Goal: Use online tool/utility: Utilize a website feature to perform a specific function

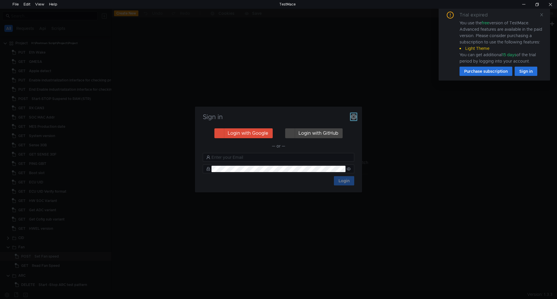
click at [353, 115] on icon "button" at bounding box center [354, 117] width 6 height 6
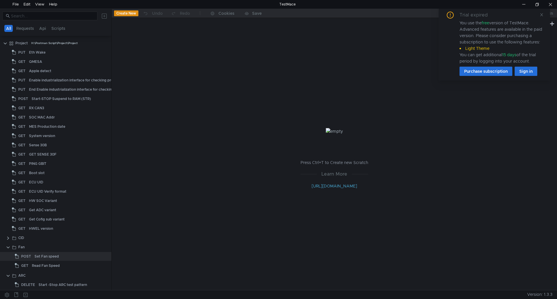
click at [539, 14] on div "Trial expired You use the free version of TestMace. Advanced features are avail…" at bounding box center [493, 44] width 97 height 64
click at [540, 14] on icon at bounding box center [541, 15] width 4 height 4
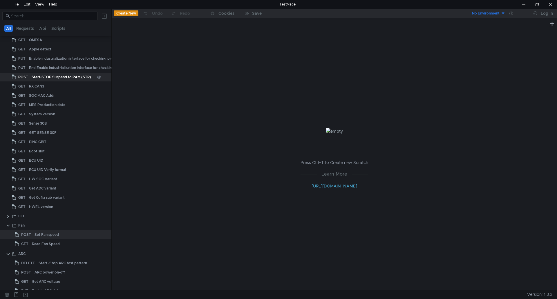
scroll to position [116, 0]
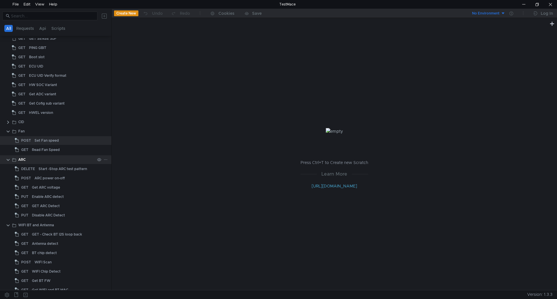
click at [10, 159] on clr-icon at bounding box center [8, 160] width 5 height 5
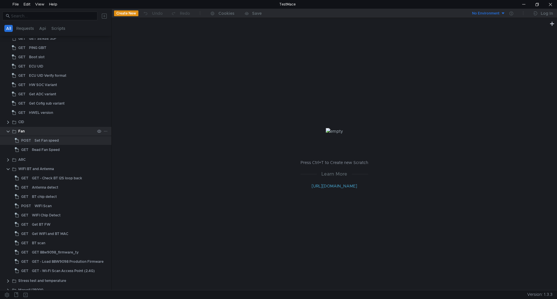
click at [9, 133] on clr-icon at bounding box center [8, 131] width 5 height 5
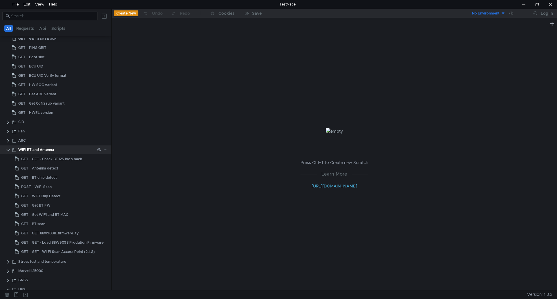
click at [10, 151] on clr-icon at bounding box center [8, 150] width 5 height 5
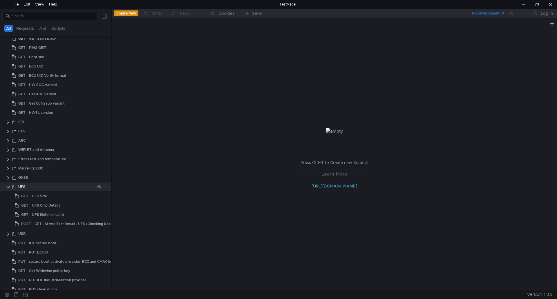
click at [10, 188] on clr-icon at bounding box center [8, 187] width 5 height 5
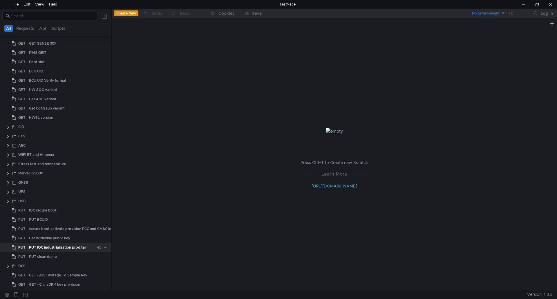
scroll to position [53, 0]
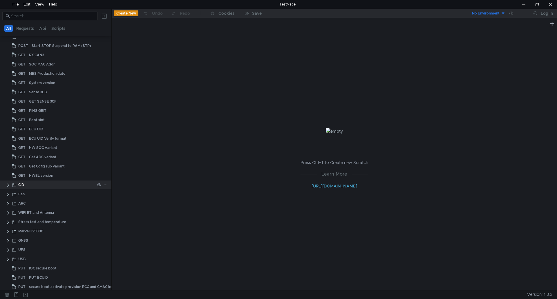
click at [8, 184] on clr-icon at bounding box center [8, 185] width 5 height 5
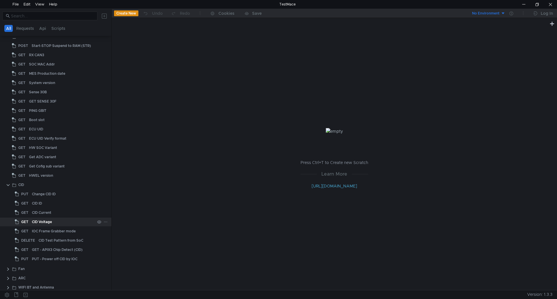
click at [49, 223] on div "CID Voltage" at bounding box center [42, 222] width 20 height 9
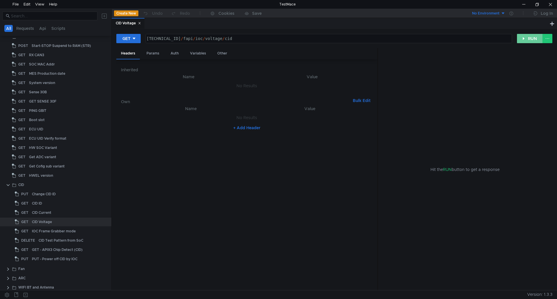
click at [535, 39] on button "RUN" at bounding box center [530, 38] width 26 height 9
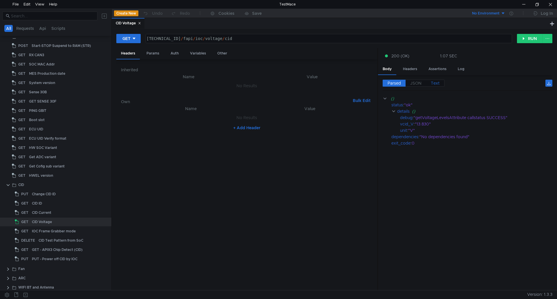
click at [436, 83] on span "Text" at bounding box center [435, 83] width 9 height 5
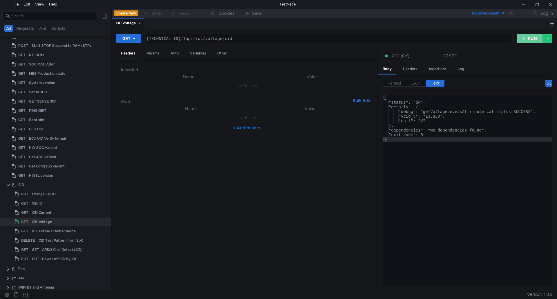
click at [533, 41] on button "RUN" at bounding box center [530, 38] width 26 height 9
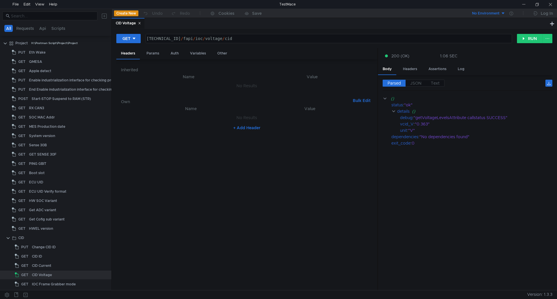
scroll to position [53, 0]
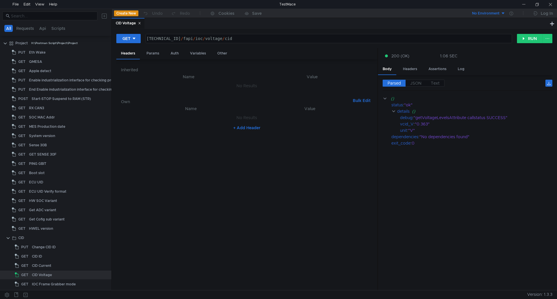
scroll to position [53, 0]
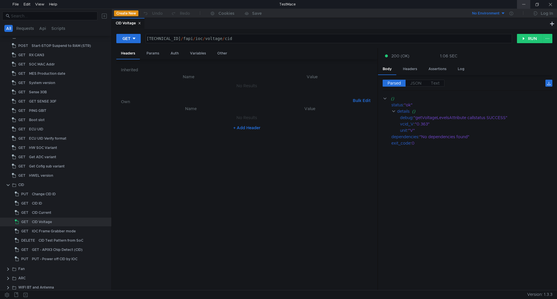
click at [525, 4] on div at bounding box center [523, 4] width 13 height 9
